Goal: Information Seeking & Learning: Learn about a topic

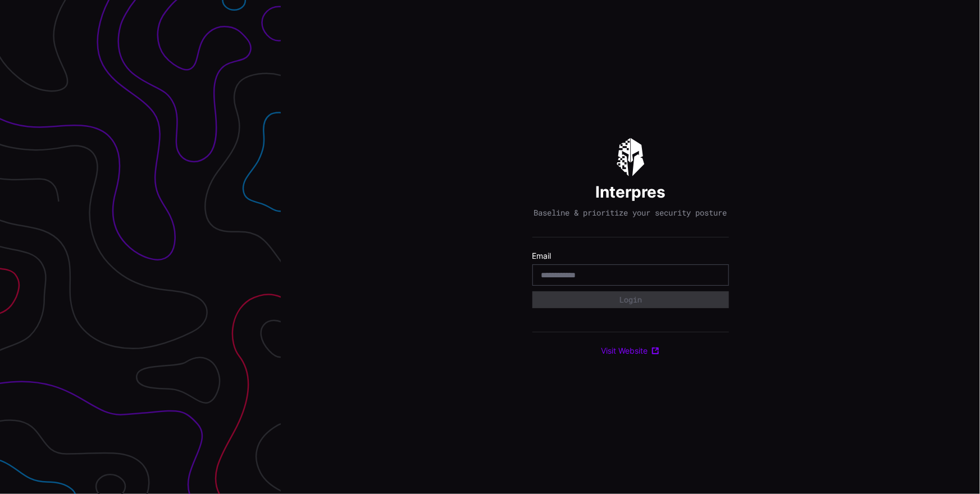
click at [662, 280] on input "email" at bounding box center [631, 275] width 179 height 10
type input "**********"
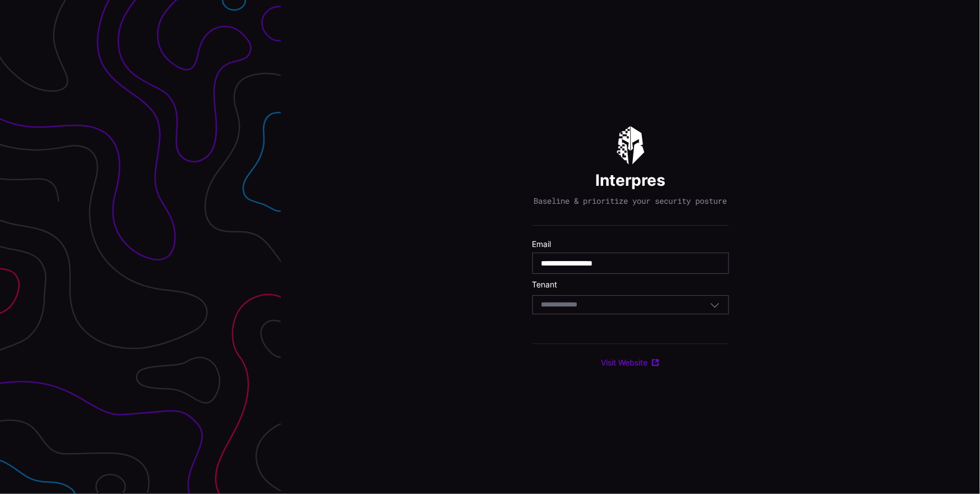
click at [649, 310] on div "Select Tenant" at bounding box center [626, 305] width 169 height 10
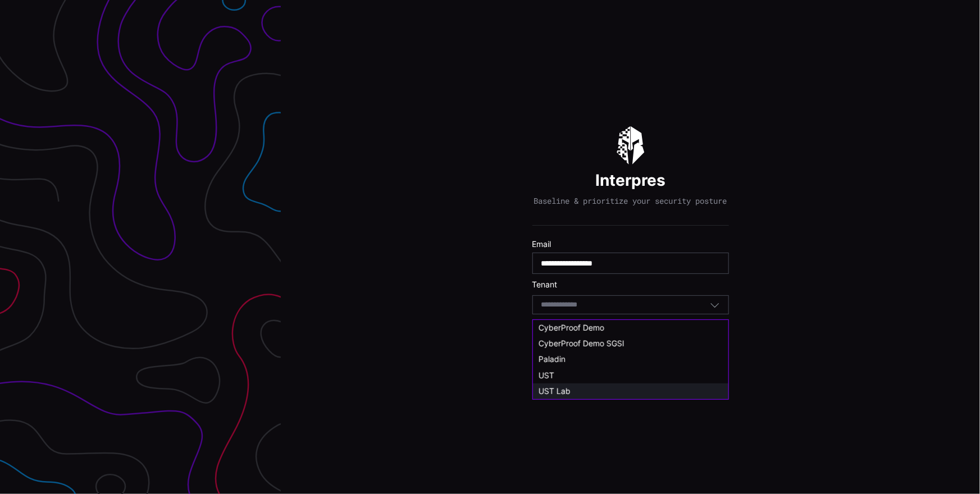
click at [611, 384] on div "UST Lab" at bounding box center [630, 392] width 195 height 16
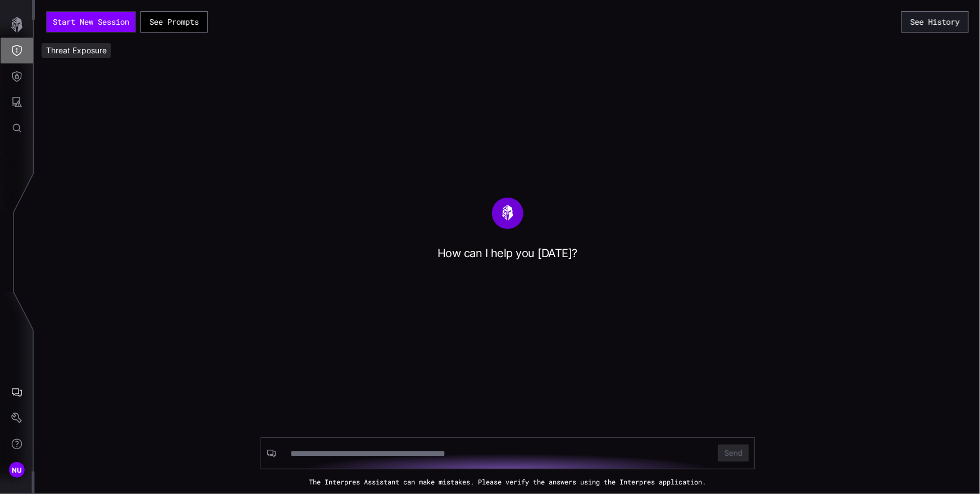
click at [22, 49] on icon "Threat Exposure" at bounding box center [16, 50] width 11 height 11
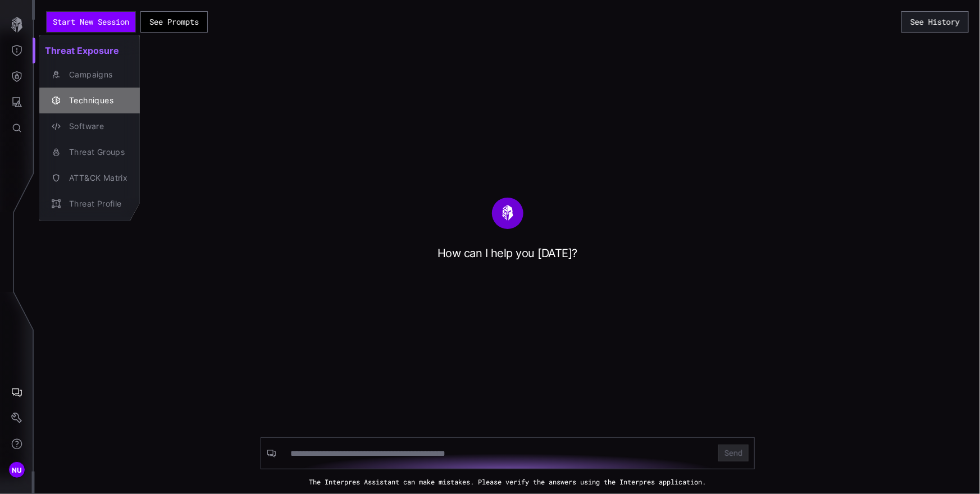
click at [97, 95] on div "Techniques" at bounding box center [95, 101] width 64 height 14
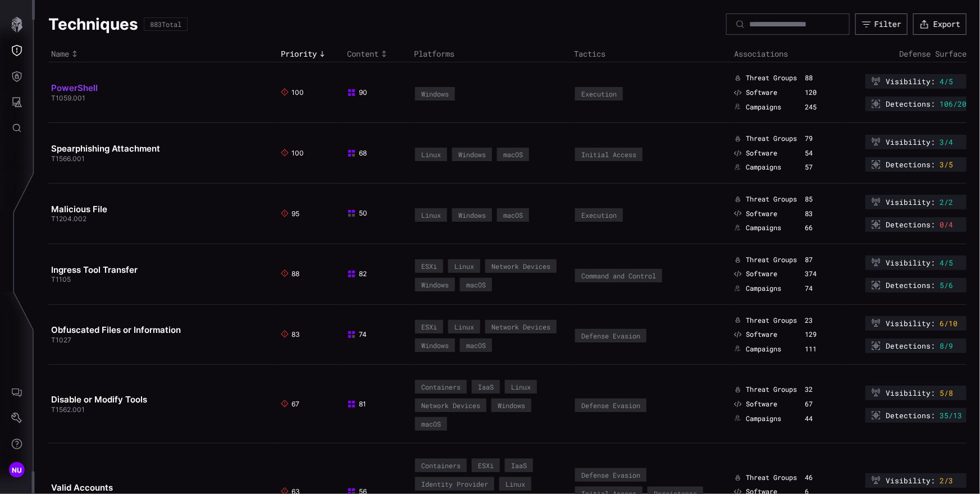
click at [89, 87] on link "PowerShell" at bounding box center [74, 88] width 47 height 11
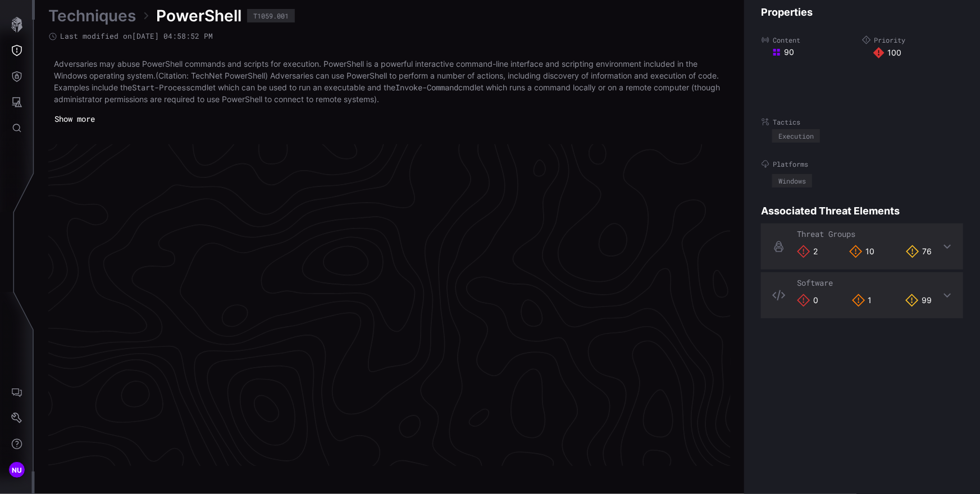
scroll to position [2371, 505]
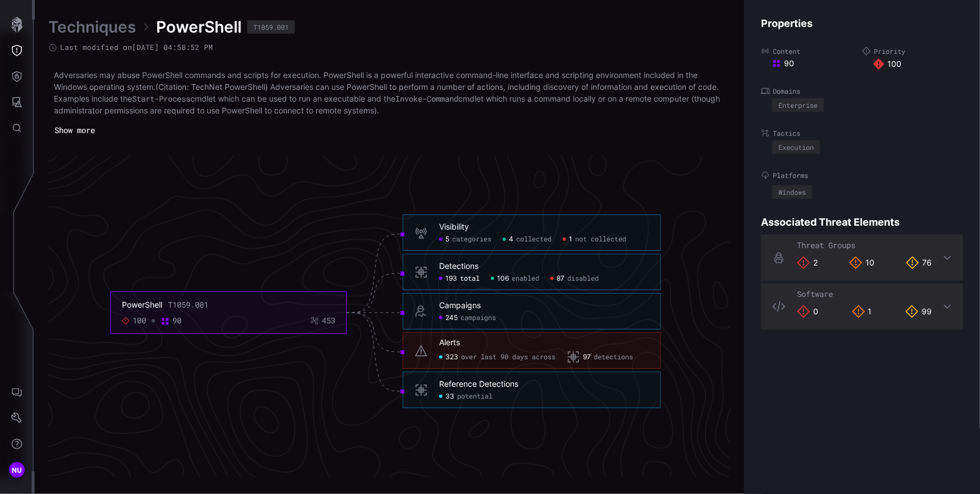
click at [468, 275] on span "total" at bounding box center [470, 279] width 20 height 9
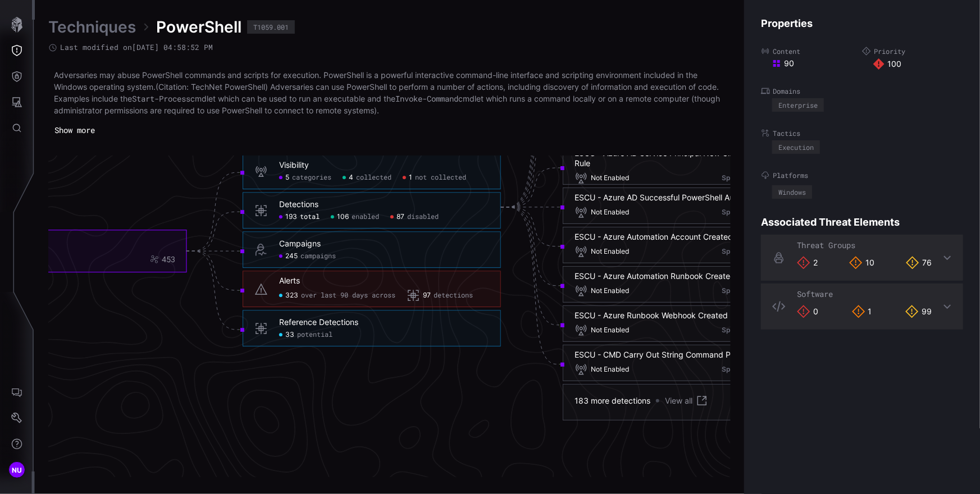
scroll to position [2483, 505]
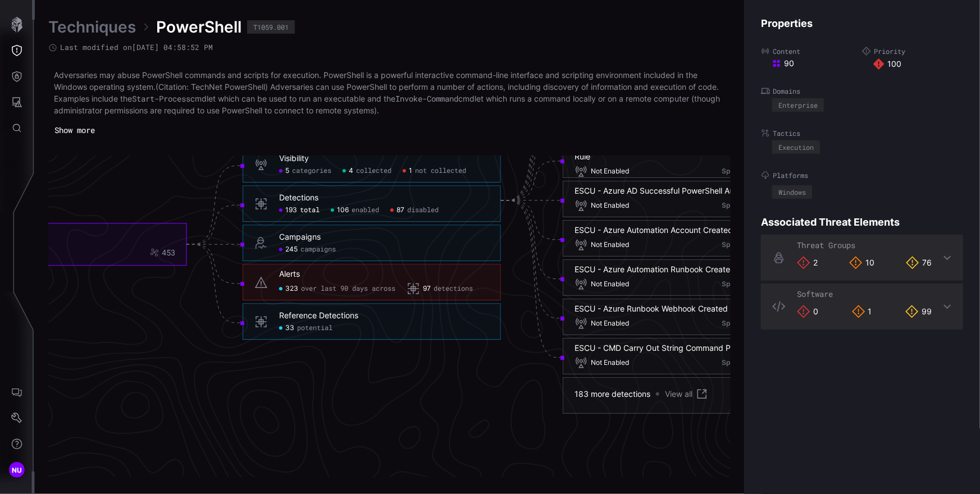
click at [654, 233] on div "ESCU - Azure Automation Account Created - Rule" at bounding box center [666, 230] width 182 height 10
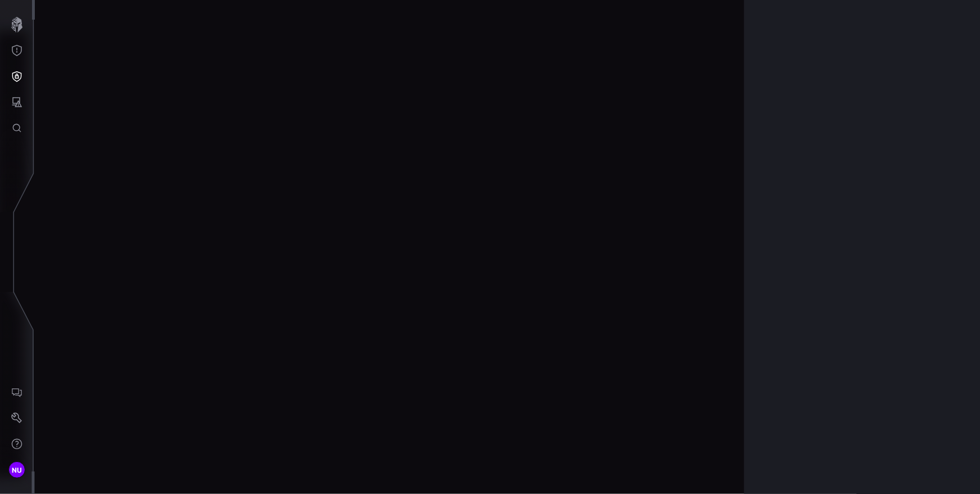
scroll to position [2358, 505]
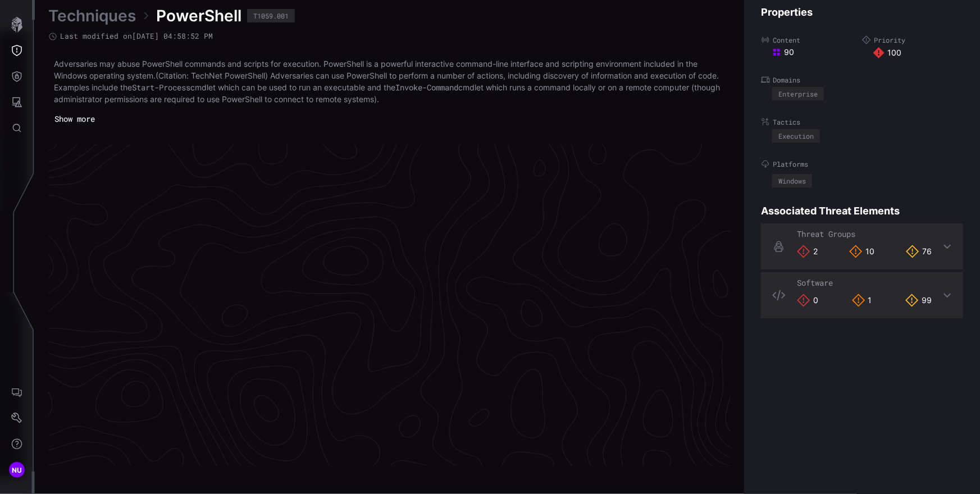
scroll to position [2371, 505]
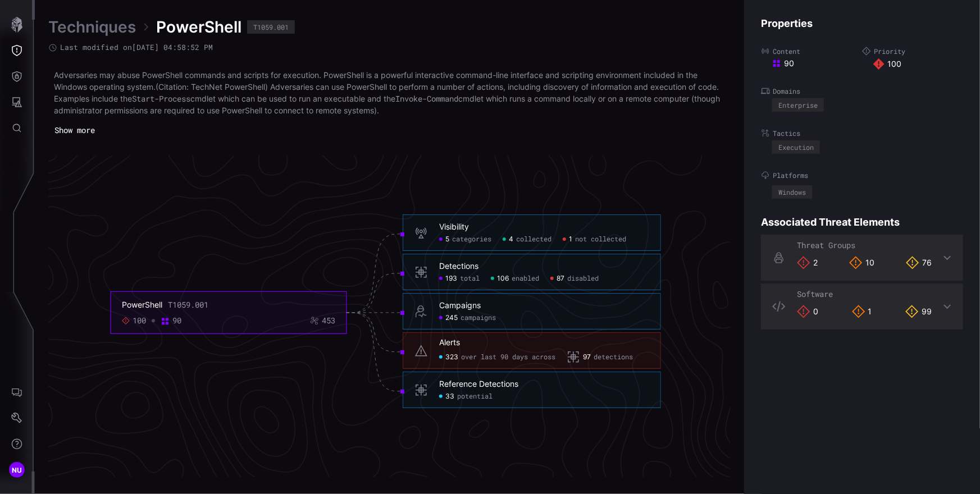
click at [461, 266] on div "Detections" at bounding box center [458, 267] width 39 height 10
click at [597, 275] on span "disabled" at bounding box center [582, 279] width 31 height 9
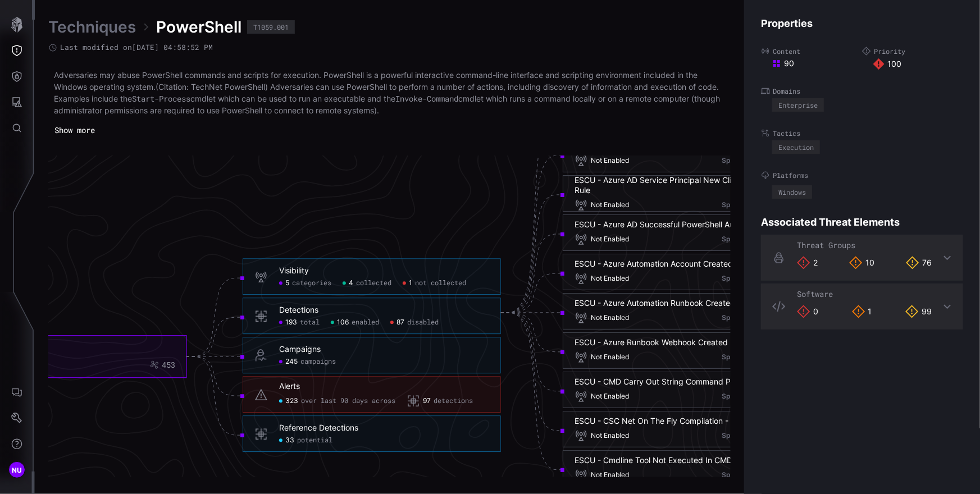
click at [301, 325] on span "total" at bounding box center [310, 323] width 20 height 9
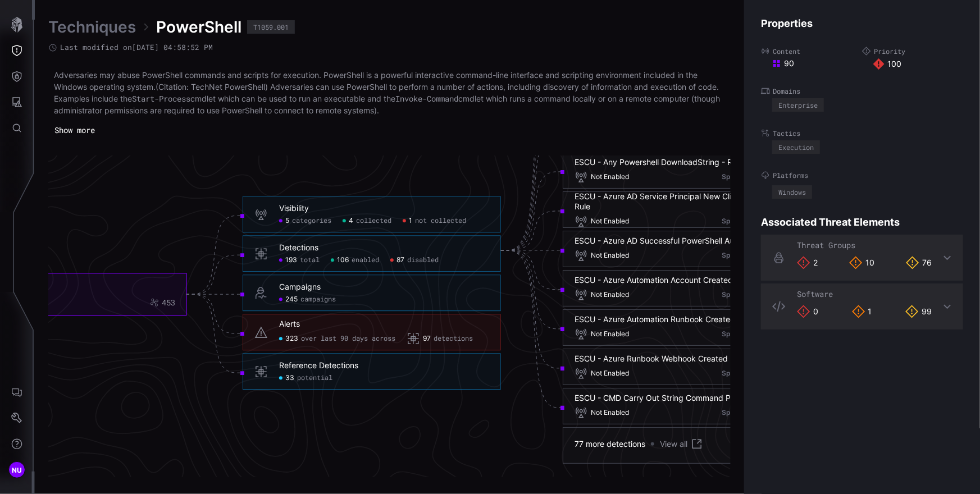
scroll to position [2458, 505]
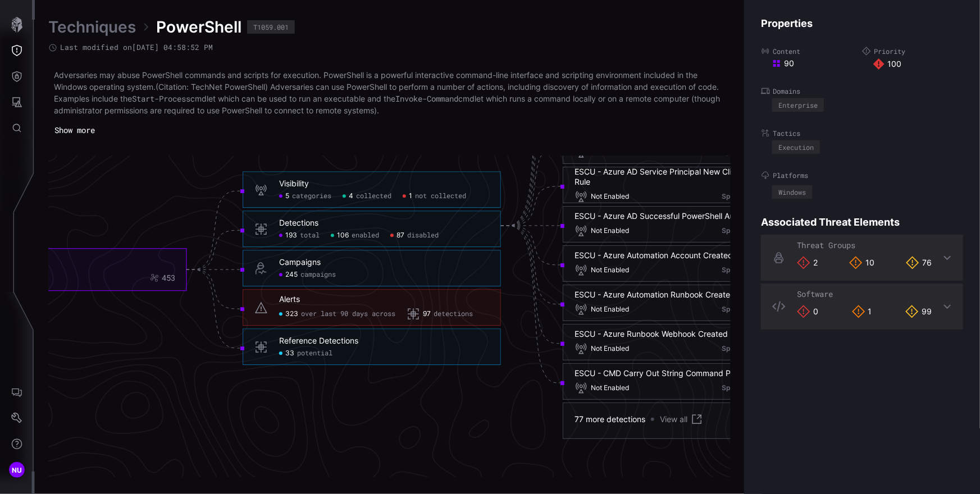
click link "View all"
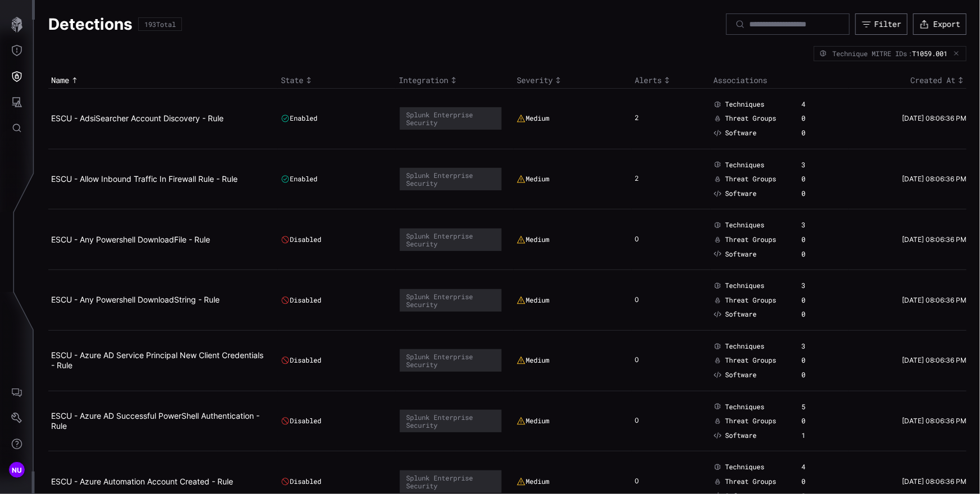
click at [245, 134] on td "ESCU - AdsiSearcher Account Discovery - Rule" at bounding box center [163, 118] width 230 height 61
copy link "ESCU - AdsiSearcher Account Discovery - Rule"
drag, startPoint x: 245, startPoint y: 134, endPoint x: 52, endPoint y: 118, distance: 194.5
click at [52, 118] on td "ESCU - AdsiSearcher Account Discovery - Rule" at bounding box center [163, 118] width 230 height 61
copy link "ESCU - Allow Inbound Traffic In Firewall Rule - Rule"
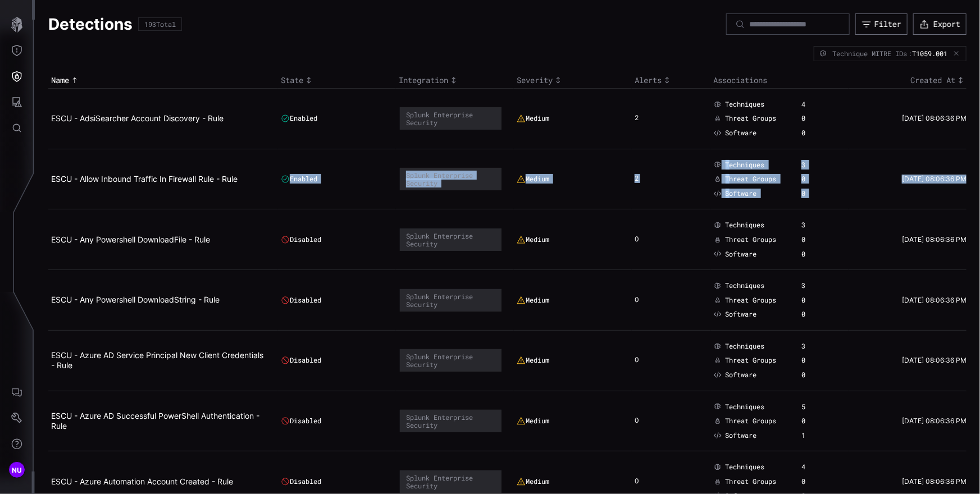
drag, startPoint x: 248, startPoint y: 184, endPoint x: 121, endPoint y: 211, distance: 129.2
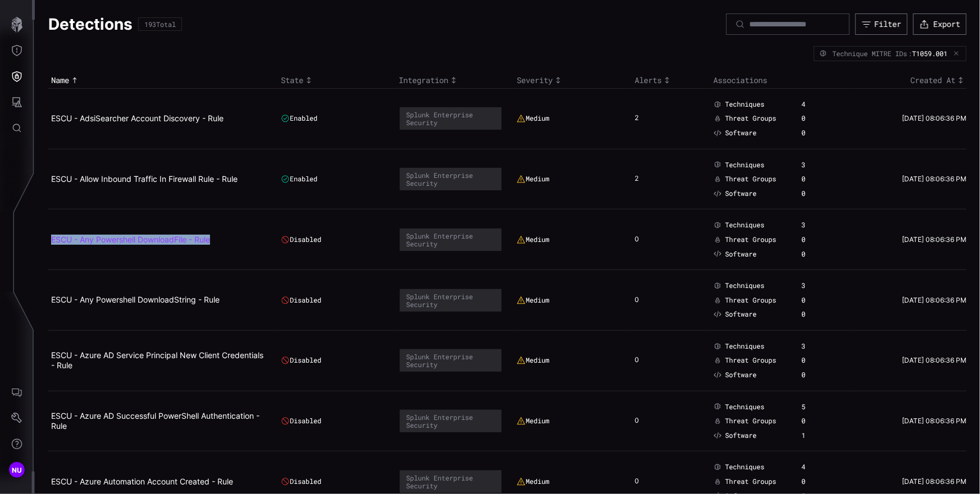
copy link "ESCU - Any Powershell DownloadFile - Rule"
drag, startPoint x: 240, startPoint y: 245, endPoint x: 51, endPoint y: 239, distance: 189.4
click at [51, 239] on td "ESCU - Any Powershell DownloadFile - Rule" at bounding box center [163, 240] width 230 height 61
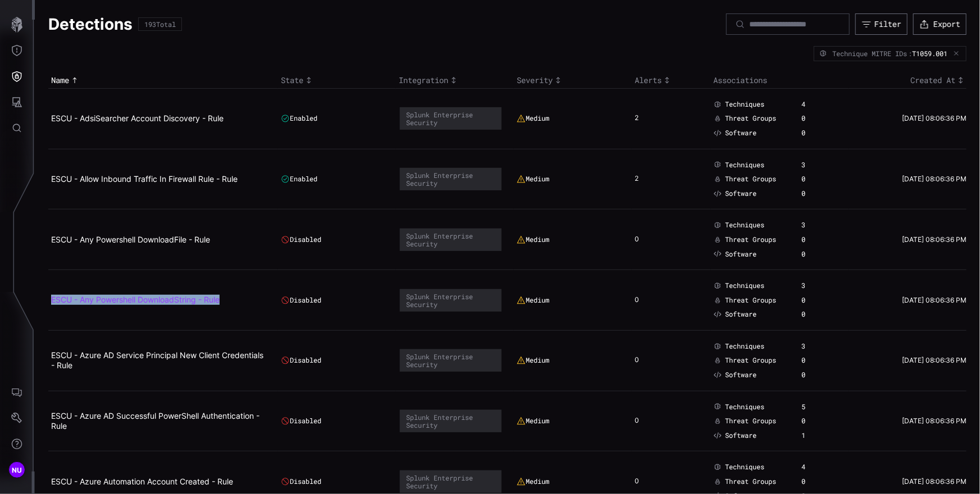
copy link "ESCU - Any Powershell DownloadString - Rule"
drag, startPoint x: 238, startPoint y: 313, endPoint x: 52, endPoint y: 299, distance: 187.0
click at [52, 299] on td "ESCU - Any Powershell DownloadString - Rule" at bounding box center [163, 300] width 230 height 61
copy div "Splunk Enterprise Security"
drag, startPoint x: 440, startPoint y: 128, endPoint x: 404, endPoint y: 115, distance: 38.7
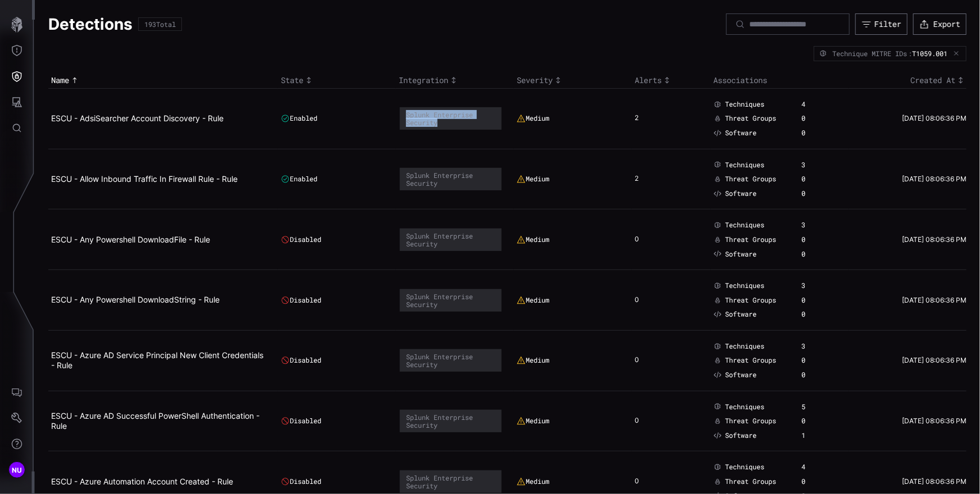
click at [404, 115] on div "Splunk Enterprise Security" at bounding box center [451, 118] width 102 height 22
click at [833, 120] on td "Techniques 4 Threat Groups 0 Software 0" at bounding box center [780, 118] width 138 height 61
click at [743, 108] on span "Techniques" at bounding box center [745, 104] width 39 height 9
click at [849, 119] on td "03/07/24 08:06:36 PM" at bounding box center [908, 118] width 118 height 61
click at [635, 118] on div "2" at bounding box center [643, 118] width 17 height 10
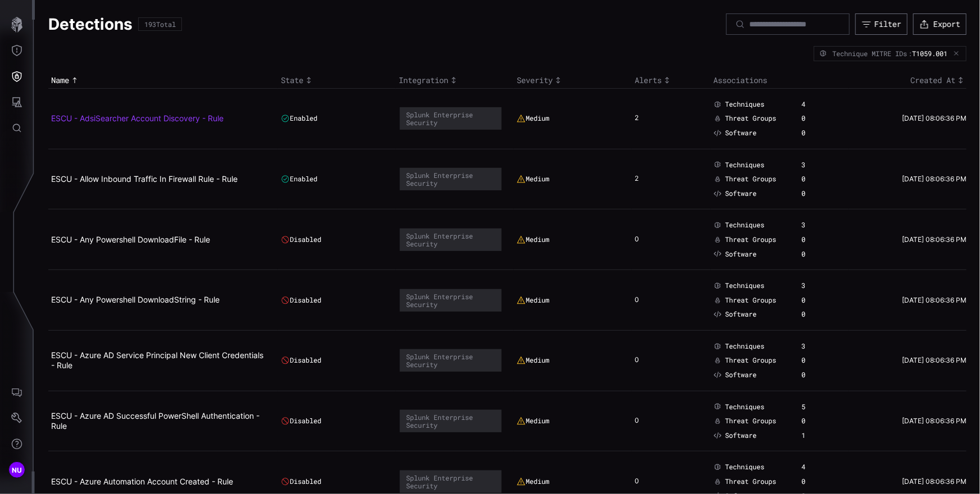
click at [213, 116] on link "ESCU - AdsiSearcher Account Discovery - Rule" at bounding box center [137, 118] width 172 height 10
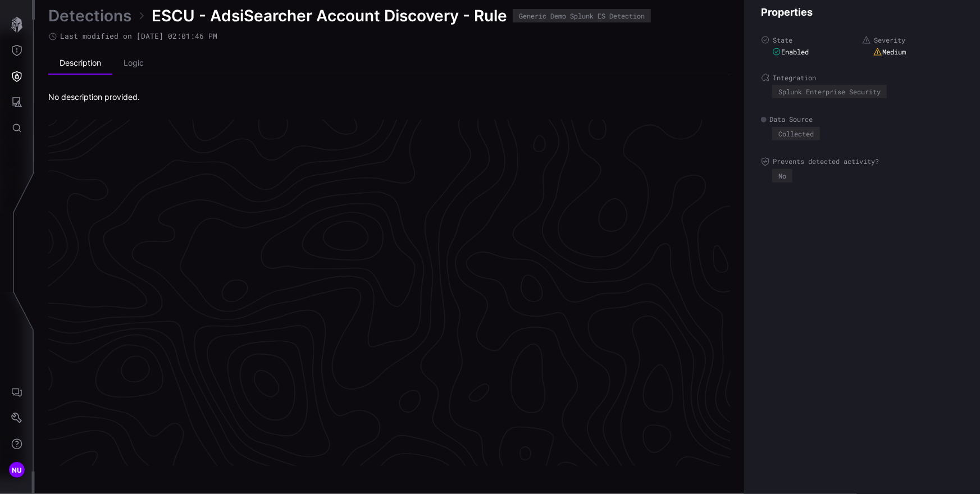
scroll to position [2358, 505]
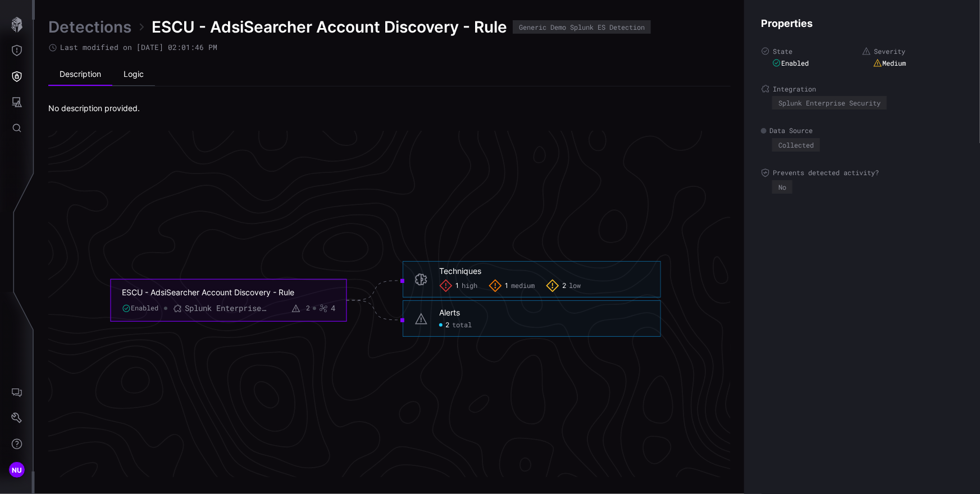
click at [129, 75] on li "Logic" at bounding box center [133, 74] width 43 height 22
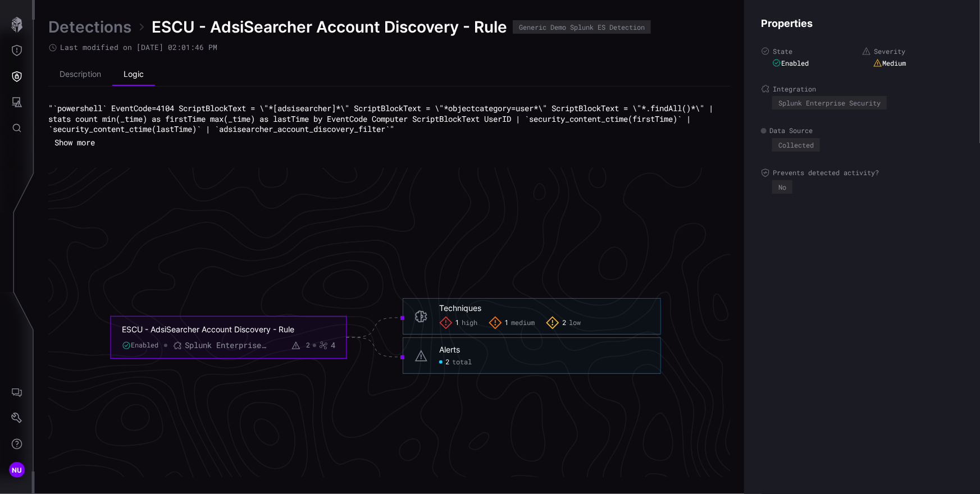
click at [84, 144] on button "Show more" at bounding box center [74, 142] width 53 height 17
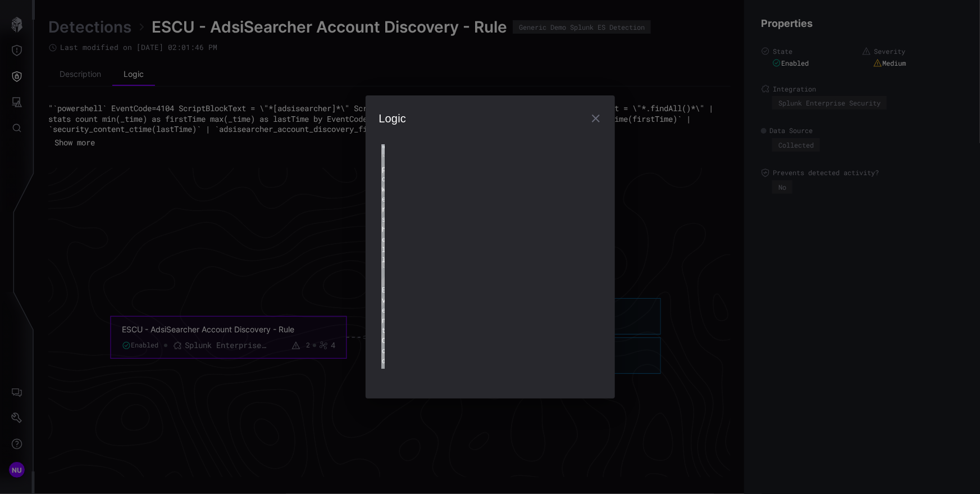
type textarea "**********"
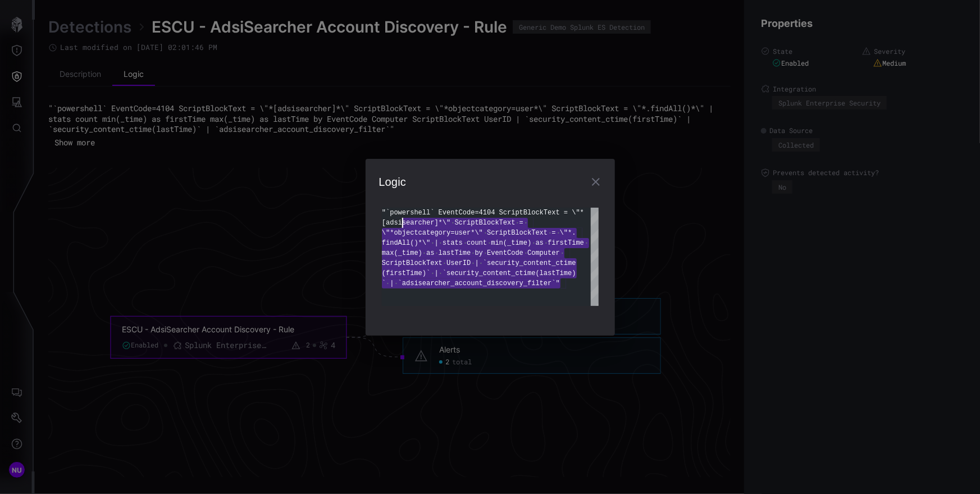
scroll to position [0, 0]
drag, startPoint x: 568, startPoint y: 284, endPoint x: 367, endPoint y: 209, distance: 215.1
click at [382, 209] on div ""`powershell` EventCode=4104 ScriptBlockText = \"* [adsisearcher]*\" ScriptBloc…" at bounding box center [490, 257] width 217 height 98
click at [594, 185] on icon "button" at bounding box center [595, 181] width 13 height 13
